Goal: Understand process/instructions: Learn how to perform a task or action

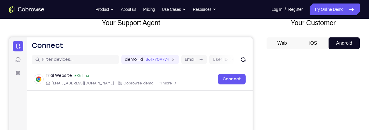
scroll to position [38, 0]
click at [304, 46] on button "iOS" at bounding box center [313, 43] width 31 height 12
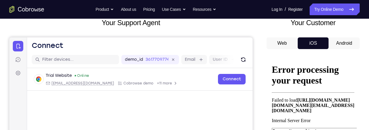
click at [345, 43] on button "Android" at bounding box center [344, 43] width 31 height 12
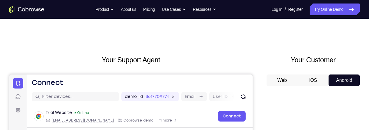
scroll to position [0, 0]
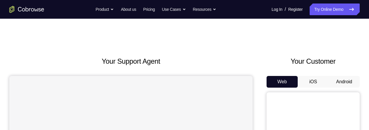
click at [339, 77] on button "Android" at bounding box center [344, 82] width 31 height 12
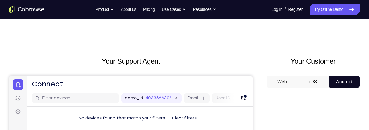
click at [317, 82] on button "iOS" at bounding box center [313, 82] width 31 height 12
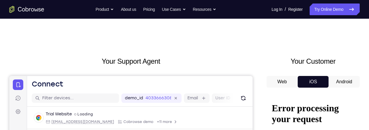
click at [282, 82] on button "Web" at bounding box center [282, 82] width 31 height 12
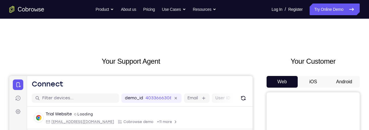
click at [355, 82] on button "Android" at bounding box center [344, 82] width 31 height 12
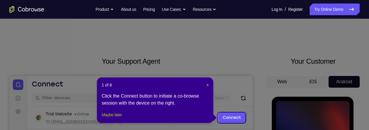
click at [110, 118] on button "Maybe later" at bounding box center [112, 114] width 20 height 7
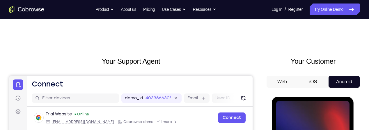
click at [316, 85] on button "iOS" at bounding box center [313, 82] width 31 height 12
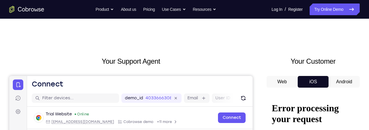
click at [350, 84] on button "Android" at bounding box center [344, 82] width 31 height 12
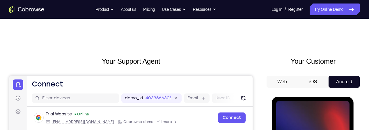
click at [320, 83] on button "iOS" at bounding box center [313, 82] width 31 height 12
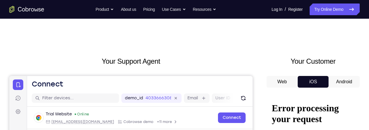
click at [297, 82] on button "Web" at bounding box center [282, 82] width 31 height 12
